Goal: Task Accomplishment & Management: Manage account settings

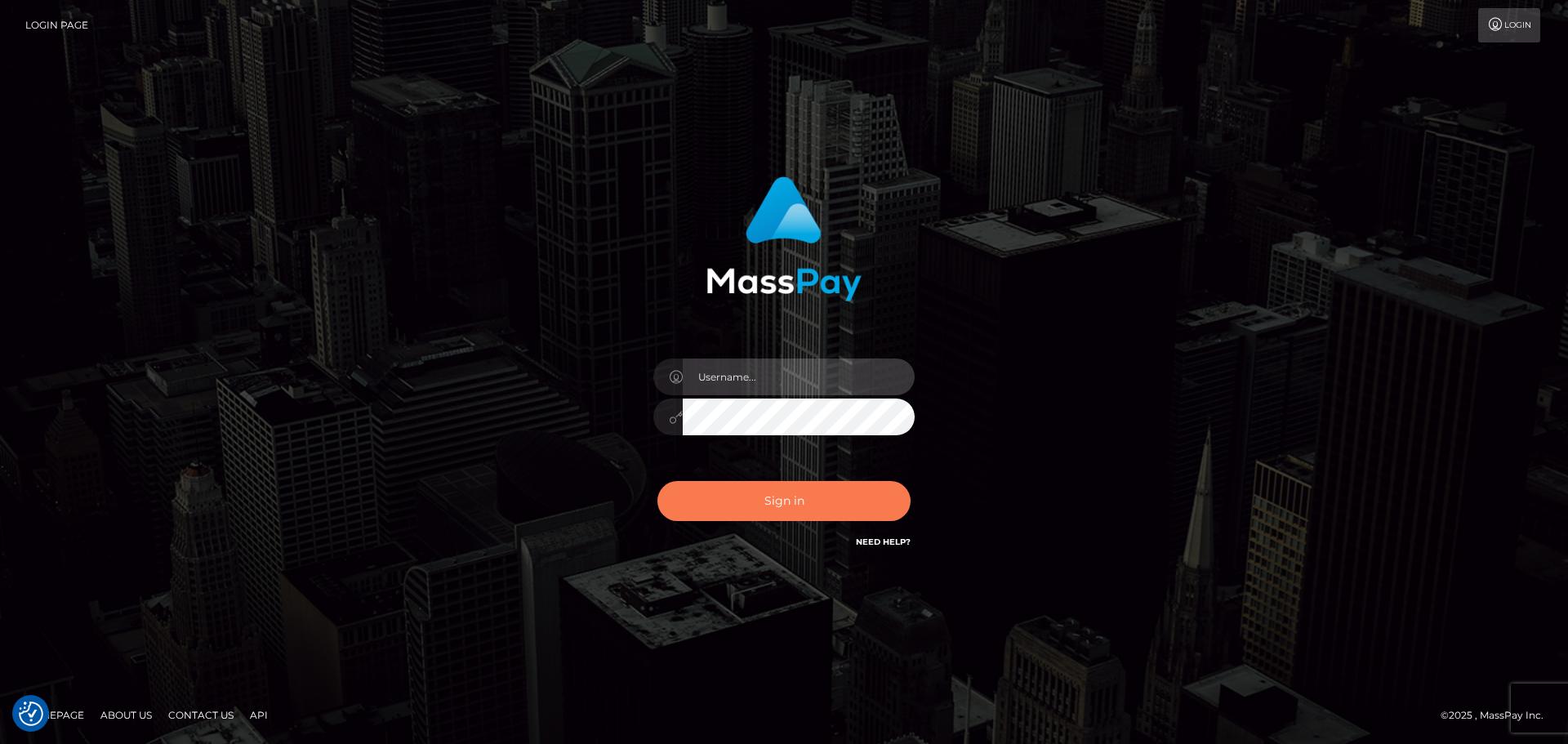
type input "hello.feetfinder"
click at [800, 508] on button "Sign in" at bounding box center [784, 500] width 253 height 40
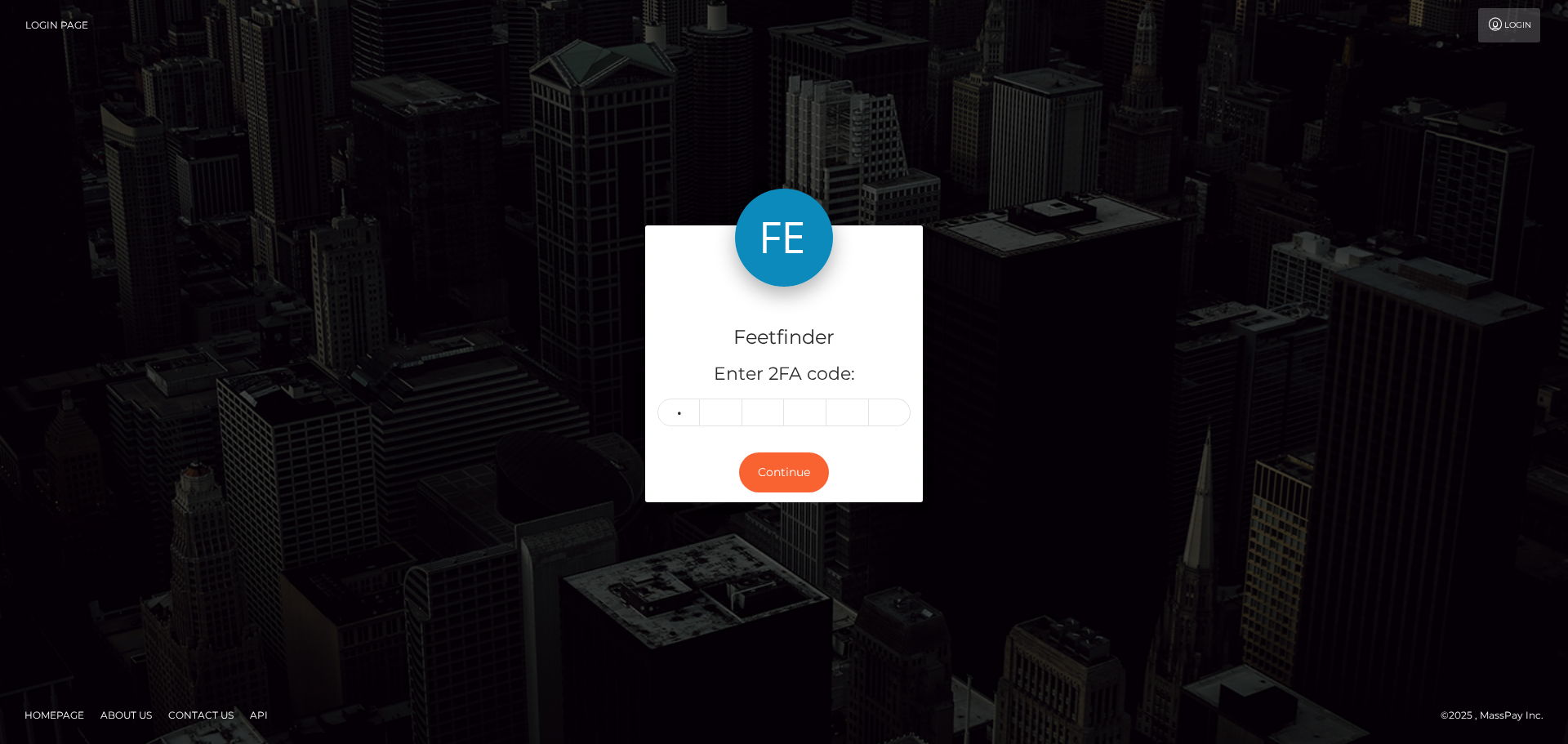
type input "7"
type input "2"
type input "9"
type input "1"
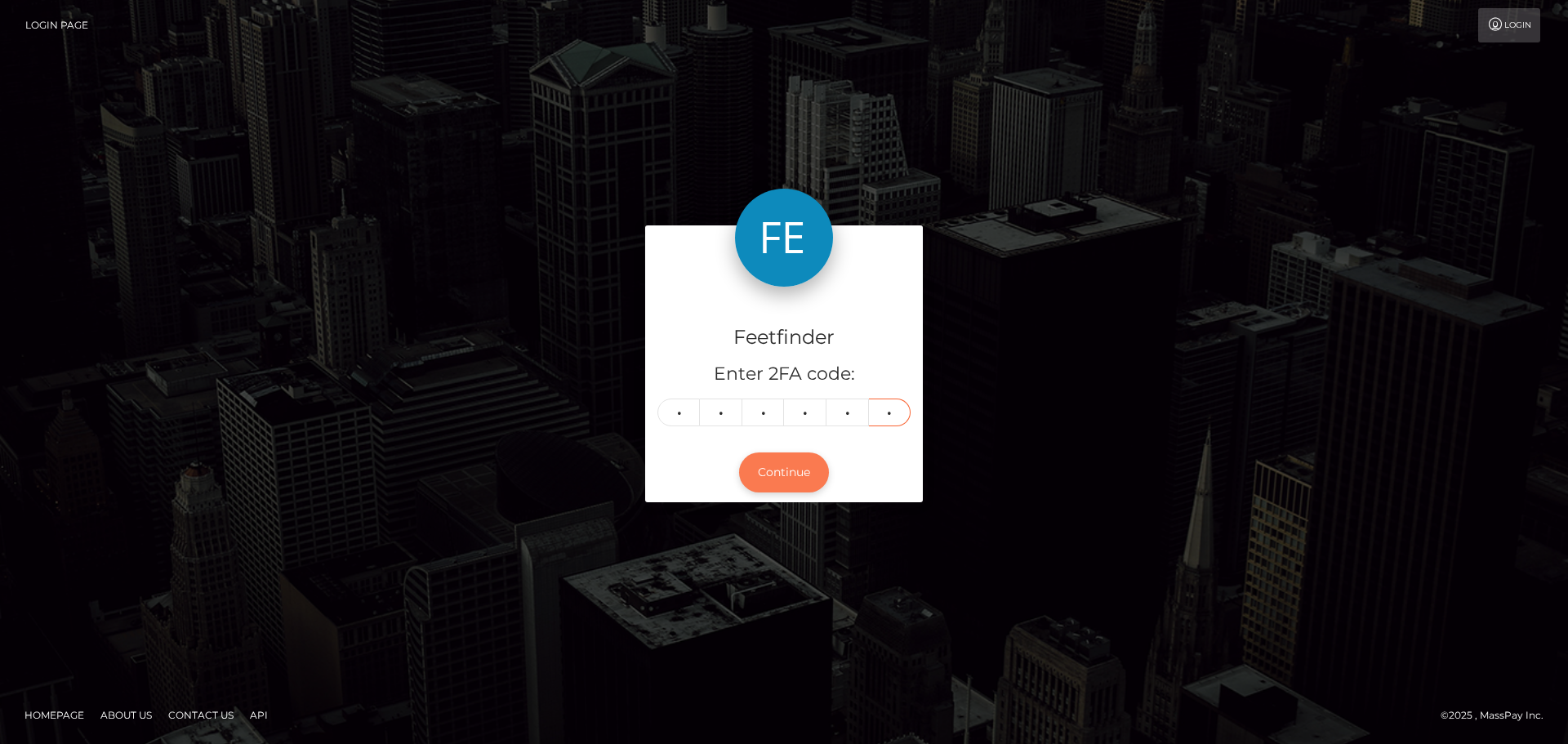
type input "9"
click at [793, 469] on button "Continue" at bounding box center [784, 472] width 90 height 40
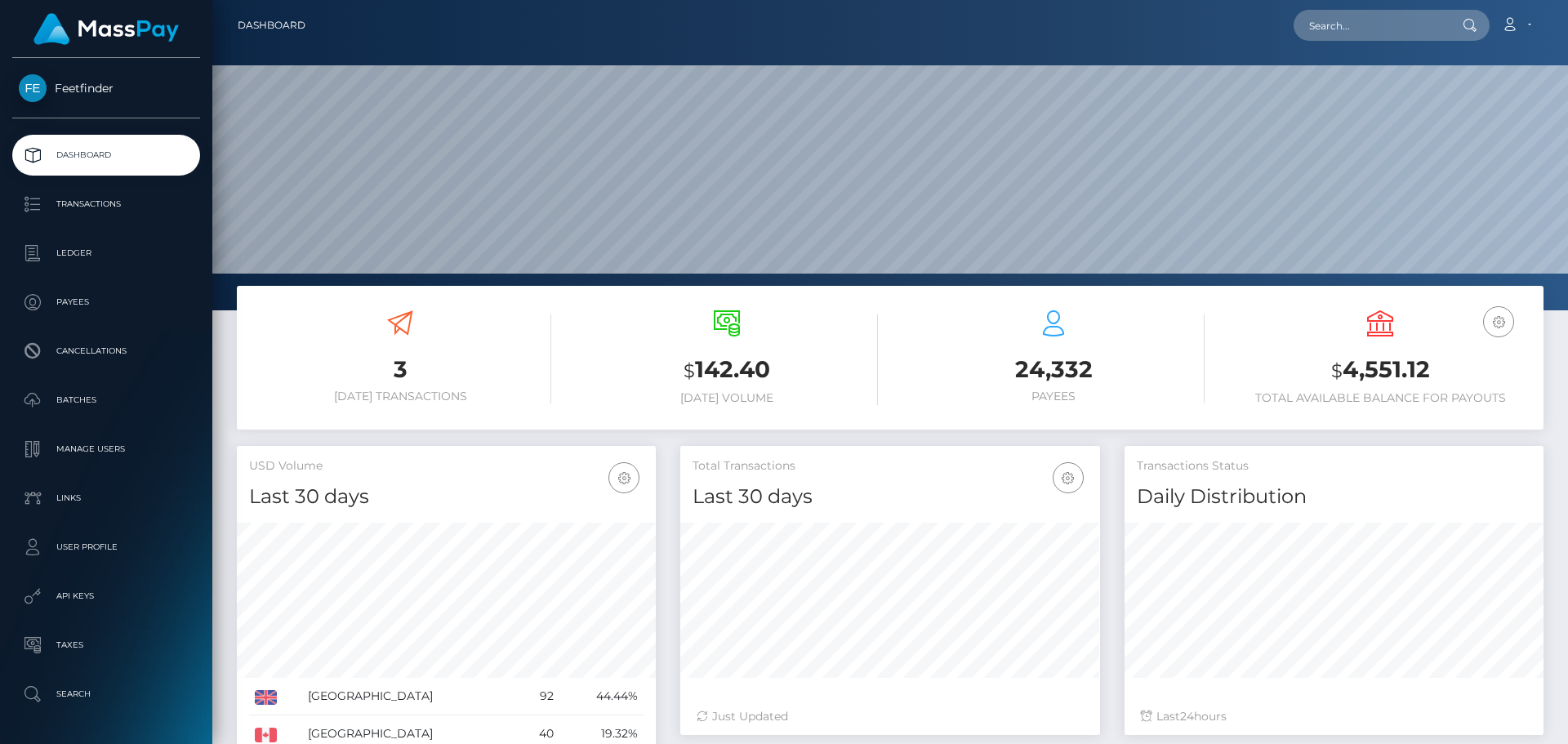
scroll to position [290, 420]
click at [392, 349] on div "3 [DATE] Transactions" at bounding box center [400, 357] width 302 height 93
click at [410, 390] on h6 "[DATE] Transactions" at bounding box center [400, 396] width 302 height 13
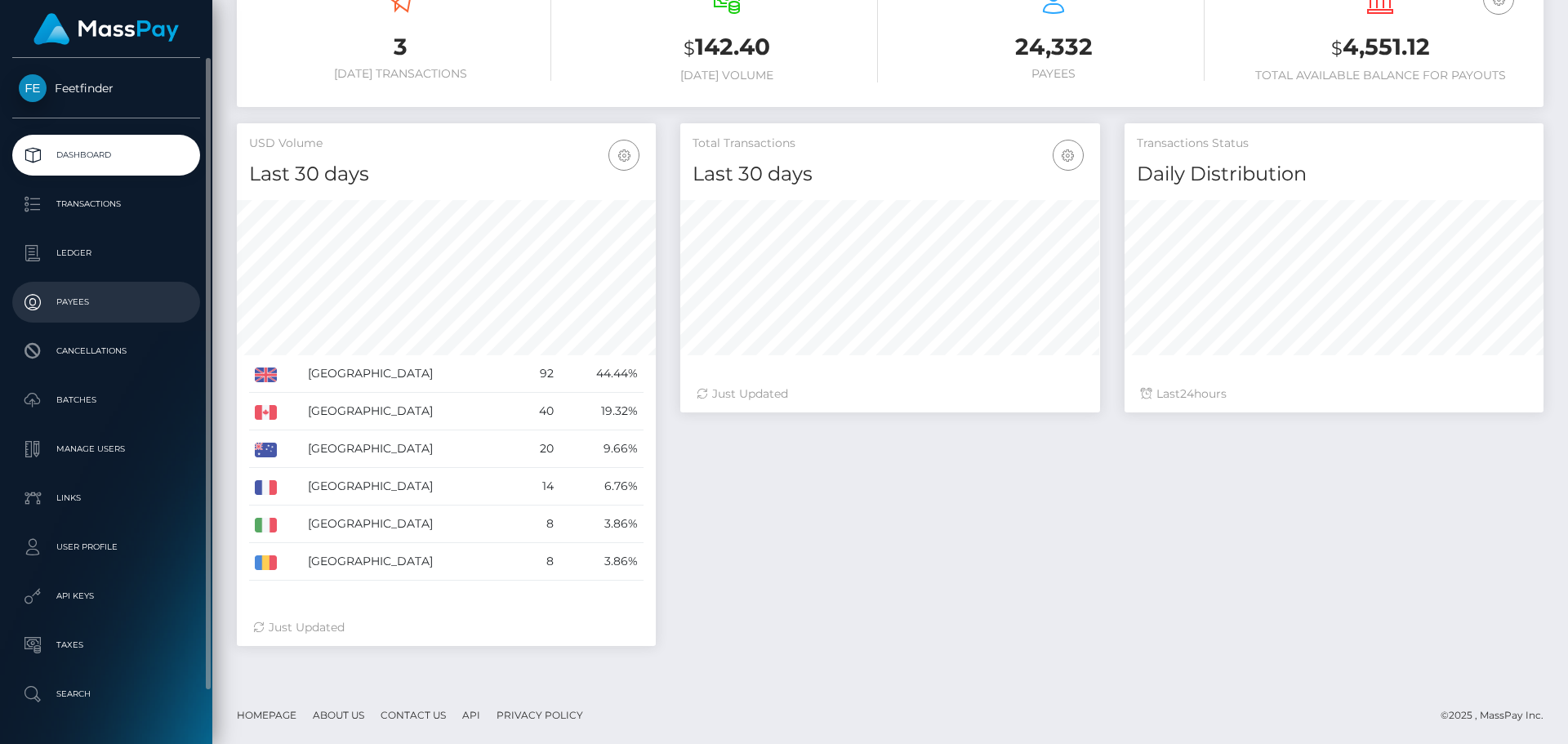
click at [107, 305] on p "Payees" at bounding box center [105, 302] width 175 height 24
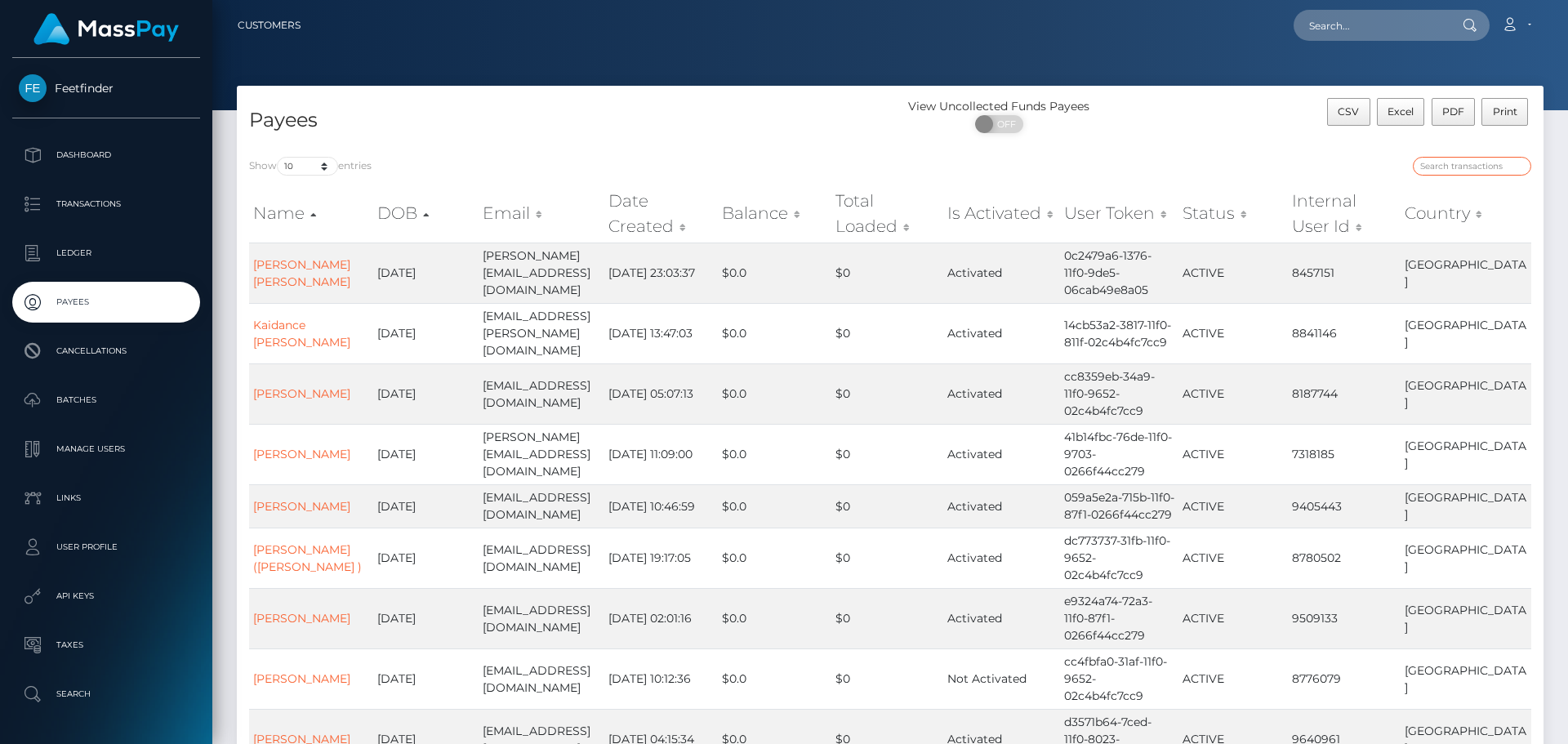
click at [1484, 162] on input "search" at bounding box center [1472, 166] width 118 height 19
paste input "218e29de-8111-11f0-8023-0266f44cc279"
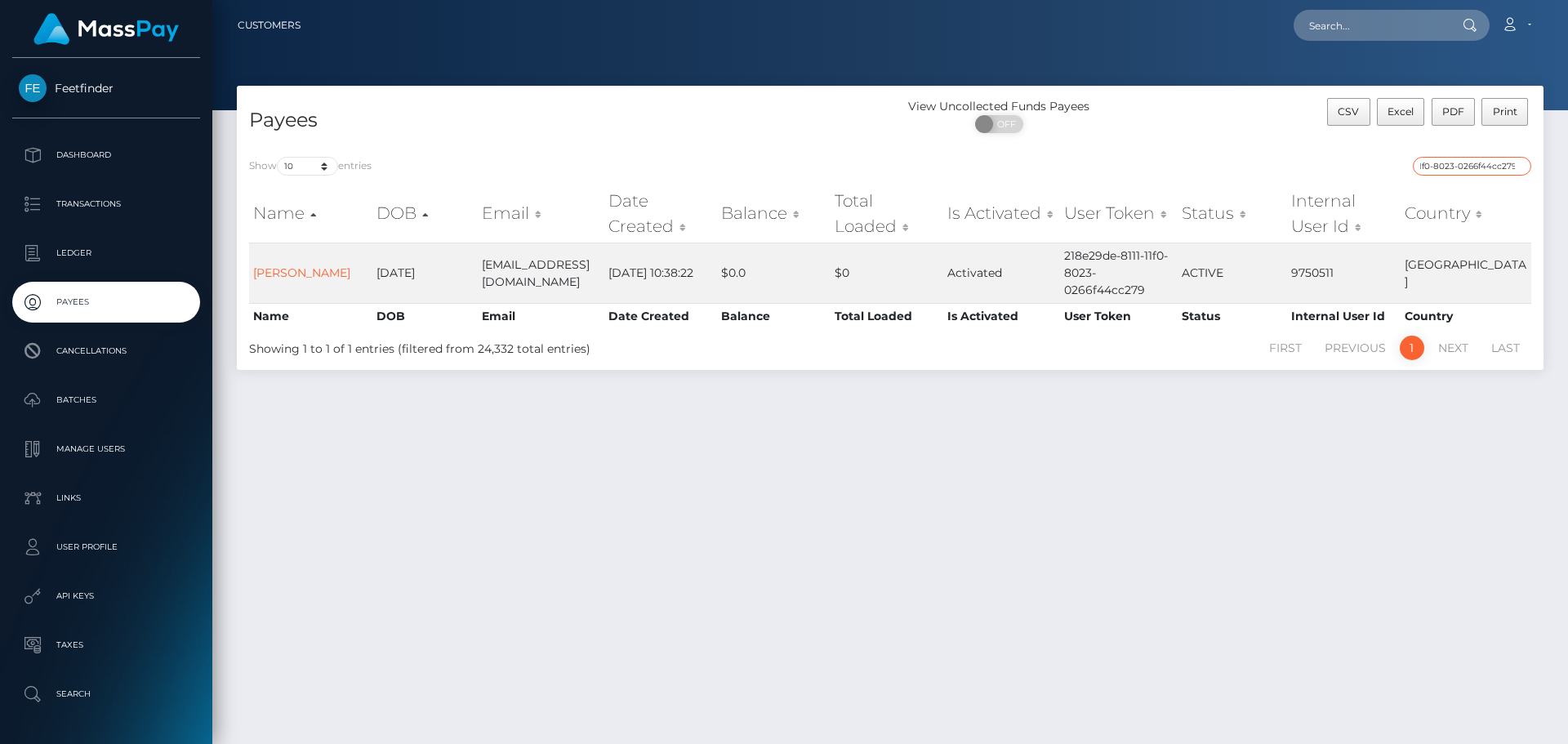
type input "218e29de-8111-11f0-8023-0266f44cc279"
click at [1520, 167] on input "218e29de-8111-11f0-8023-0266f44cc279" at bounding box center [1472, 166] width 118 height 19
click at [1509, 167] on input "search" at bounding box center [1472, 166] width 118 height 19
paste input "d2f428cc-7f4f-11f0-8023-0266f44cc279"
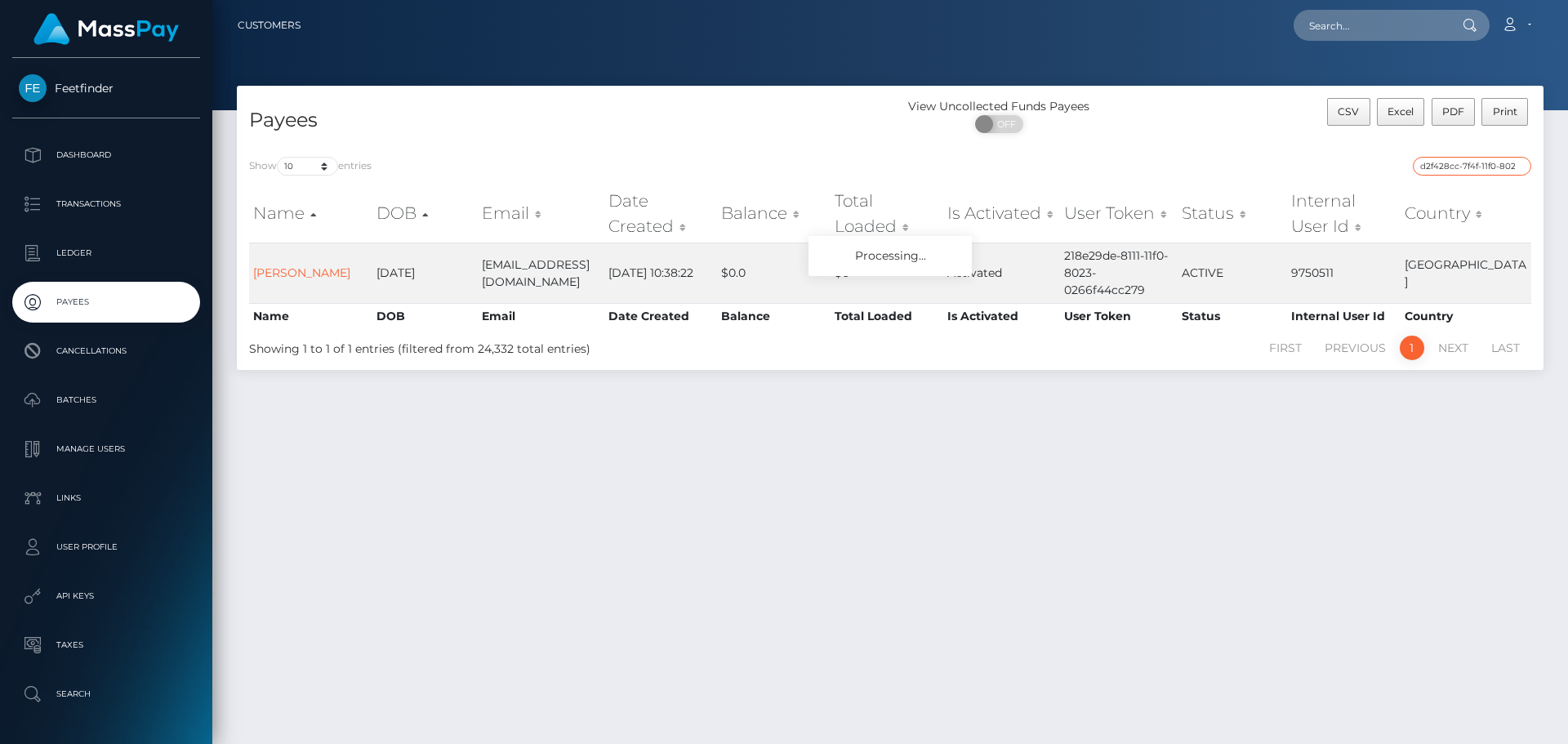
scroll to position [0, 67]
type input "d2f428cc-7f4f-11f0-8023-0266f44cc279"
click at [1518, 165] on input "d2f428cc-7f4f-11f0-8023-0266f44cc279" at bounding box center [1472, 166] width 118 height 19
click at [1518, 166] on input "search" at bounding box center [1472, 166] width 118 height 19
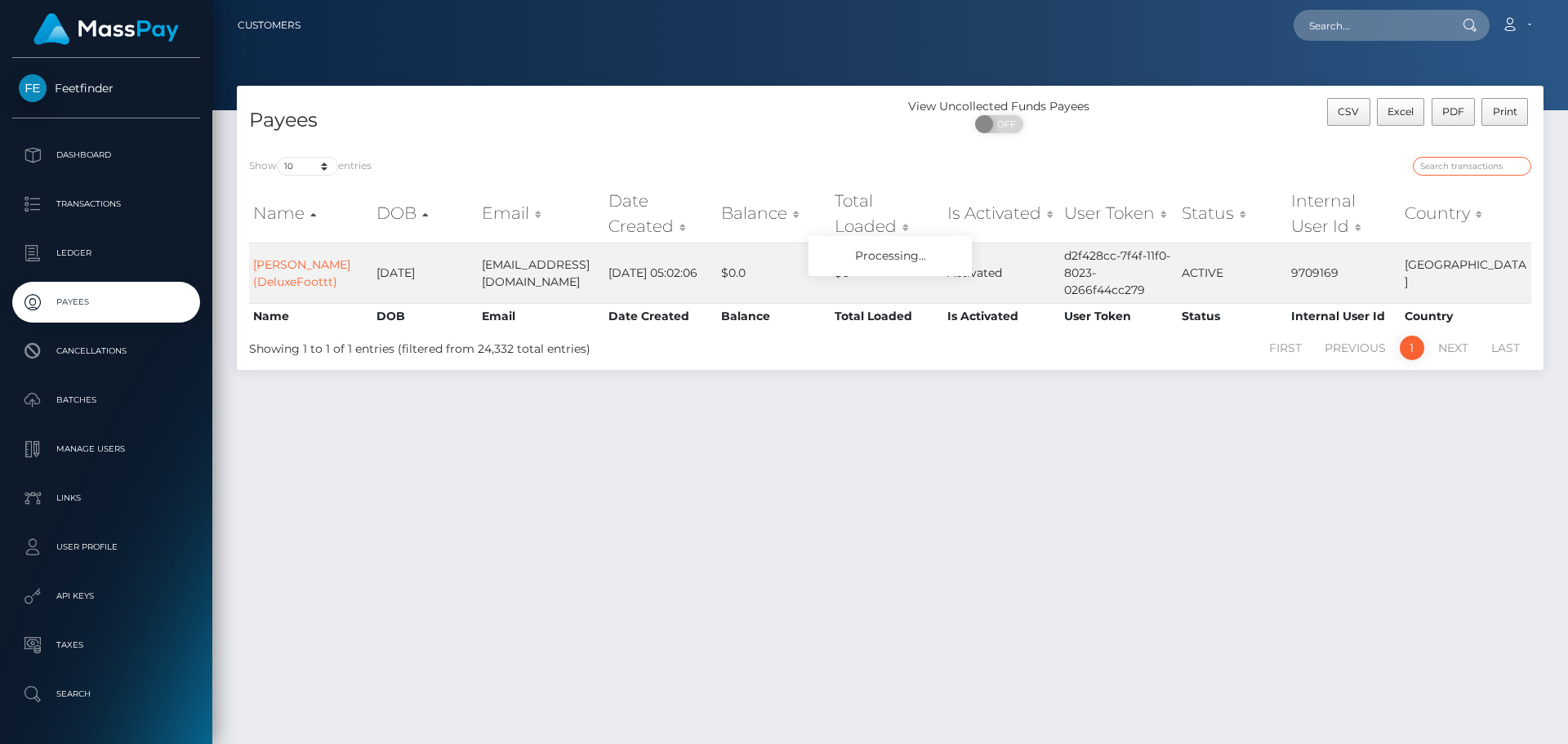
paste input "fc3b2df1-76b3-11f0-9703-0266f44cc279"
type input "fc3b2df1-76b3-11f0-9703-0266f44cc279"
click at [1517, 167] on input "fc3b2df1-76b3-11f0-9703-0266f44cc279" at bounding box center [1472, 166] width 118 height 19
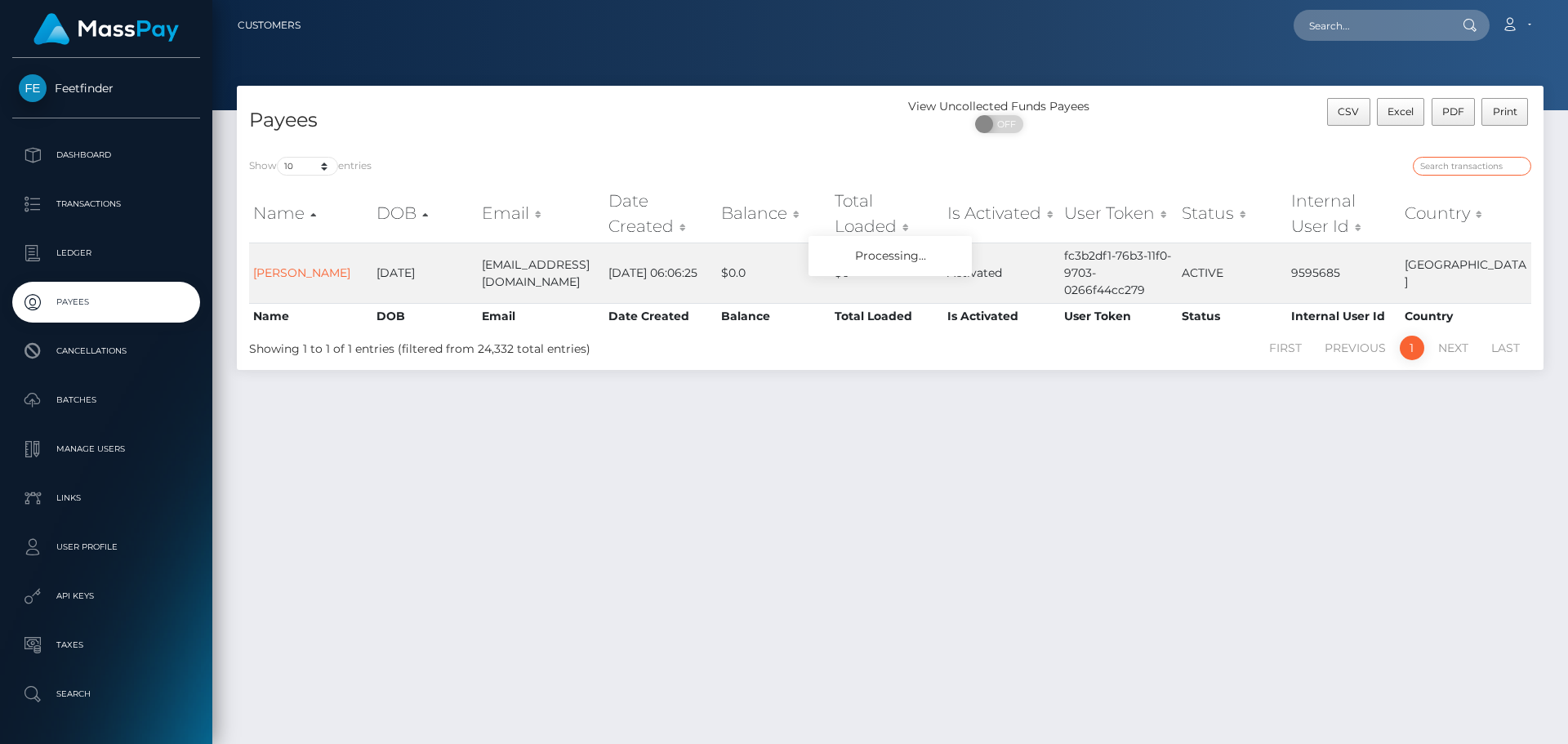
click at [1512, 167] on input "search" at bounding box center [1472, 166] width 118 height 19
paste input "ca43a567-7d6e-11f0-8023-0266f44cc279"
type input "ca43a567-7d6e-11f0-8023-0266f44cc279"
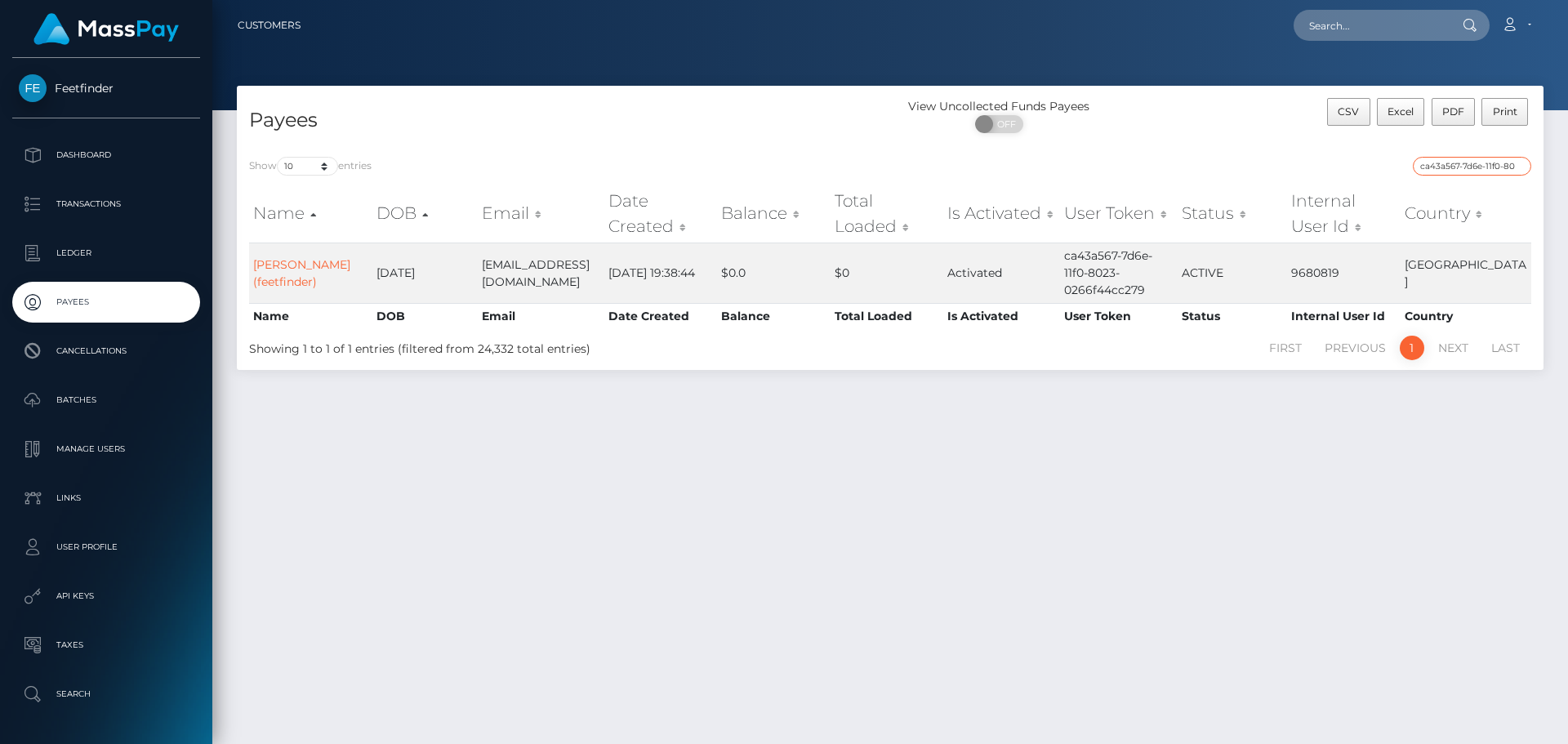
click at [1520, 165] on input "ca43a567-7d6e-11f0-8023-0266f44cc279" at bounding box center [1472, 166] width 118 height 19
click at [1506, 165] on input "search" at bounding box center [1472, 166] width 118 height 19
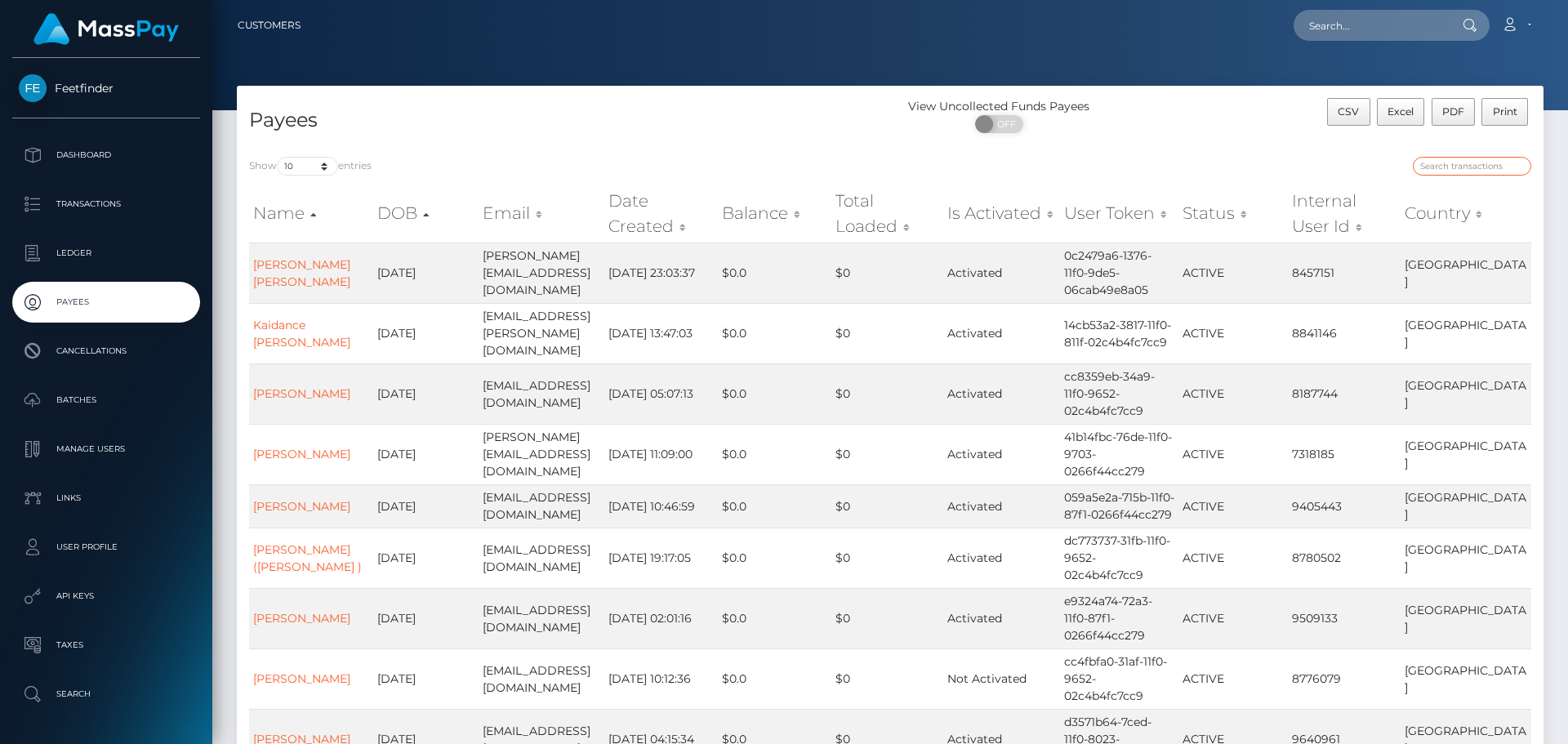
paste input "8b833bb8-7c42-11f0-8023-0266f44cc279"
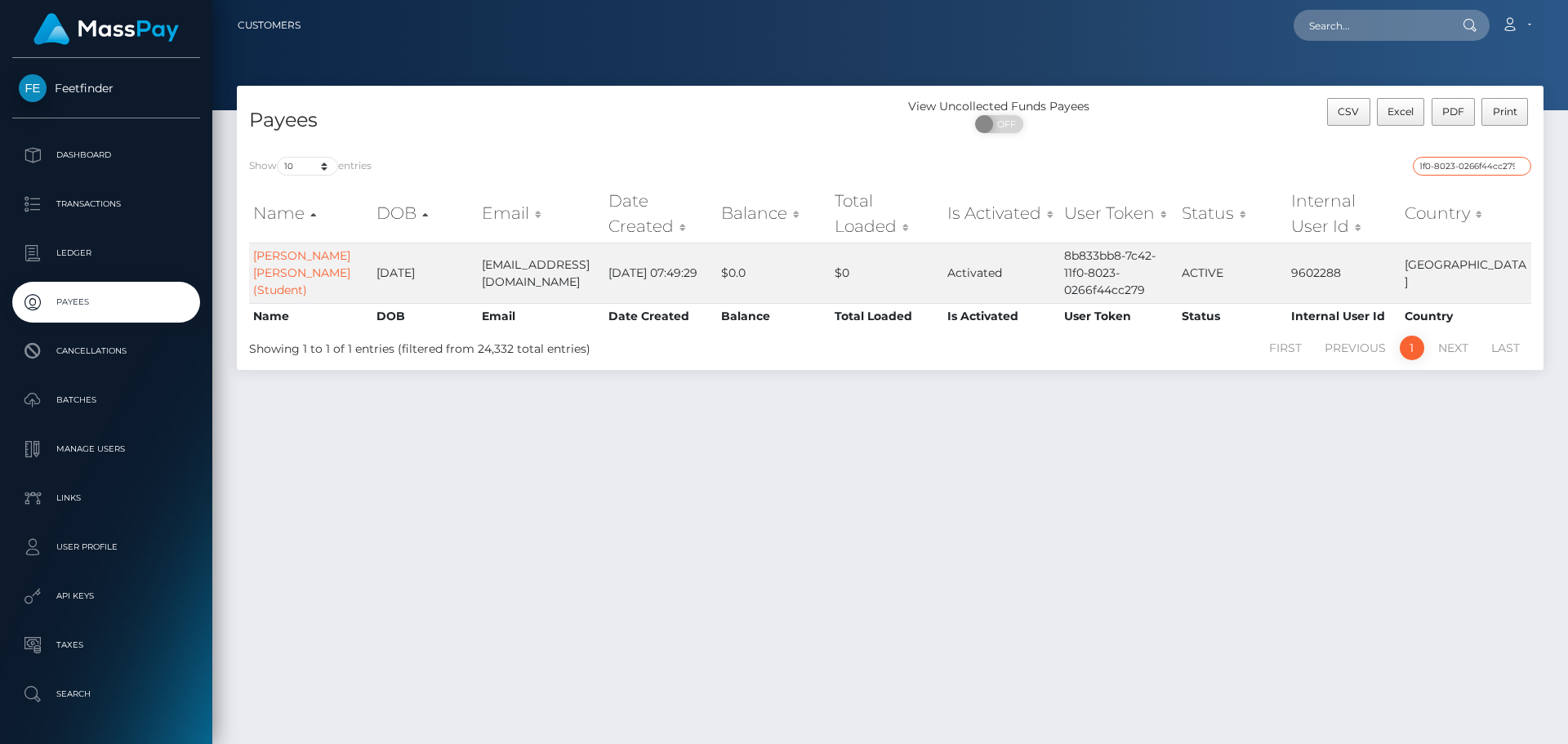
type input "8b833bb8-7c42-11f0-8023-0266f44cc279"
